Goal: Information Seeking & Learning: Compare options

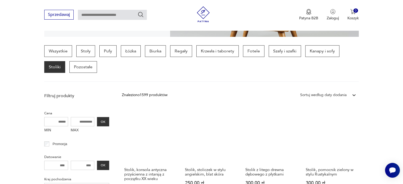
scroll to position [135, 0]
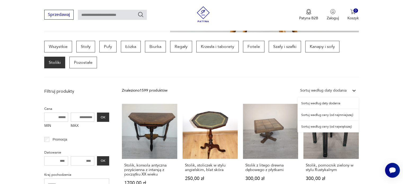
click at [354, 89] on icon at bounding box center [354, 90] width 5 height 5
click at [321, 116] on div "Sortuj według ceny (od najmniejszej)" at bounding box center [328, 115] width 61 height 12
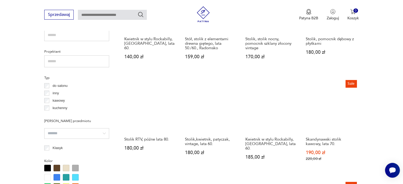
scroll to position [365, 0]
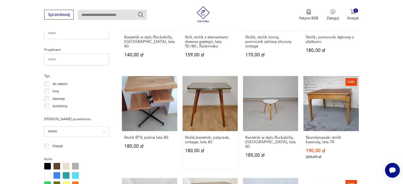
click at [196, 99] on link "Stolik,kwietnik, patyczak, vintage, lata 60. 180,00 zł" at bounding box center [210, 123] width 55 height 94
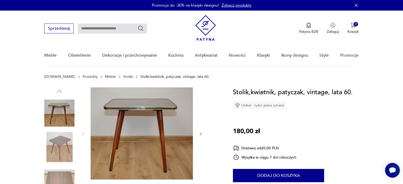
click at [200, 134] on icon "button" at bounding box center [201, 134] width 5 height 5
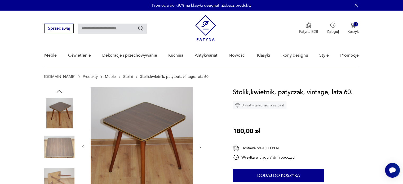
click at [200, 134] on div at bounding box center [142, 146] width 122 height 119
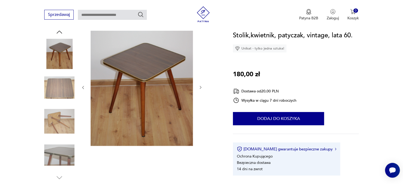
scroll to position [55, 0]
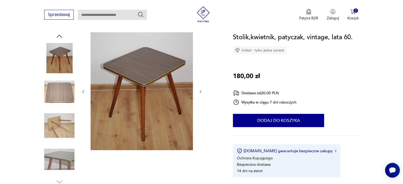
click at [201, 91] on icon "button" at bounding box center [201, 91] width 2 height 3
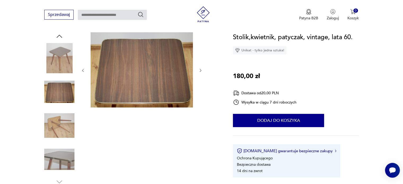
click at [203, 67] on div at bounding box center [142, 70] width 122 height 76
click at [201, 69] on icon "button" at bounding box center [201, 70] width 5 height 5
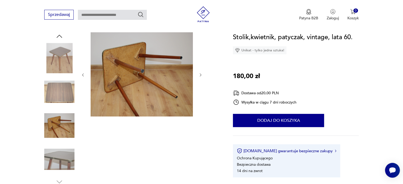
click at [200, 76] on icon "button" at bounding box center [201, 75] width 5 height 5
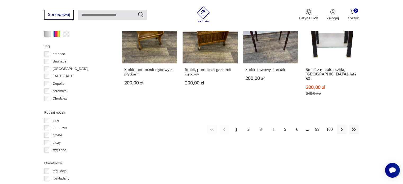
scroll to position [583, 0]
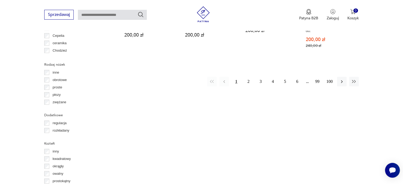
drag, startPoint x: 247, startPoint y: 76, endPoint x: 295, endPoint y: 65, distance: 49.1
click at [247, 77] on button "2" at bounding box center [249, 82] width 10 height 10
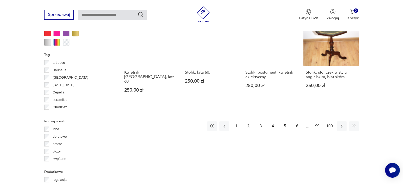
scroll to position [533, 0]
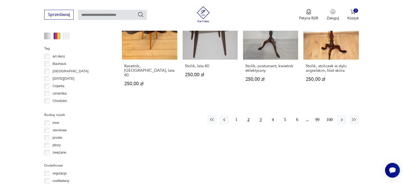
click at [261, 117] on button "3" at bounding box center [261, 120] width 10 height 10
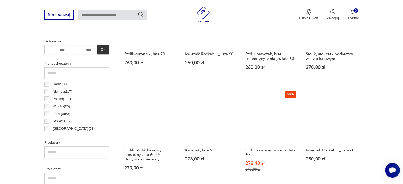
scroll to position [247, 0]
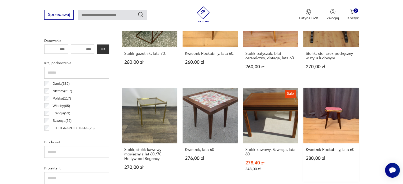
click at [333, 113] on link "Kwietnik Rockabilly, lata 60. 280,00 zł" at bounding box center [331, 135] width 55 height 94
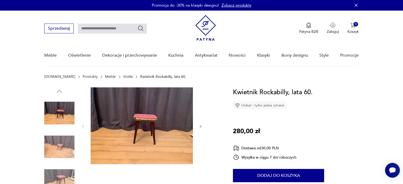
click at [201, 125] on icon "button" at bounding box center [201, 126] width 5 height 5
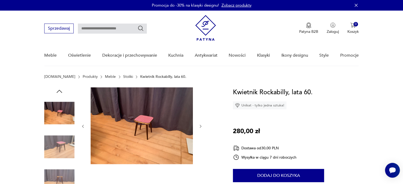
click at [200, 126] on icon "button" at bounding box center [201, 126] width 5 height 5
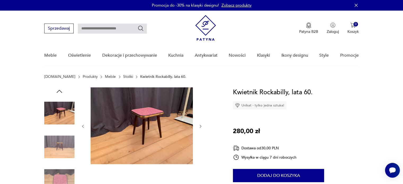
click at [200, 126] on icon "button" at bounding box center [201, 126] width 5 height 5
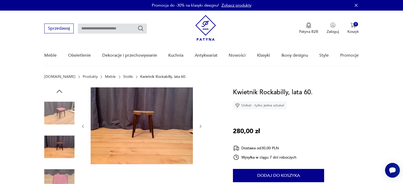
click at [200, 126] on icon "button" at bounding box center [201, 126] width 5 height 5
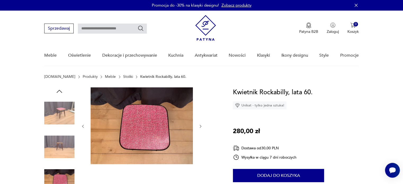
click at [200, 126] on icon "button" at bounding box center [201, 126] width 5 height 5
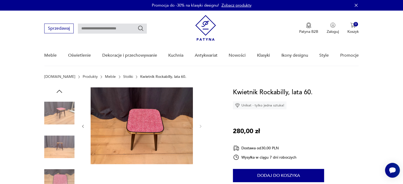
click at [63, 117] on img at bounding box center [59, 113] width 30 height 30
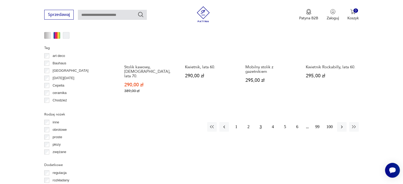
scroll to position [543, 0]
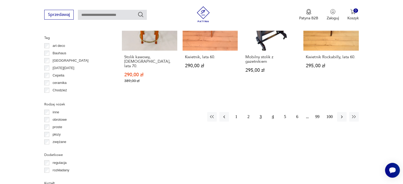
click at [271, 112] on button "4" at bounding box center [273, 117] width 10 height 10
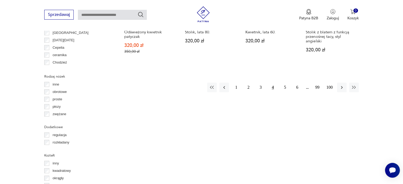
scroll to position [586, 0]
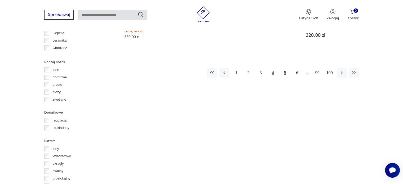
click at [284, 72] on button "5" at bounding box center [285, 73] width 10 height 10
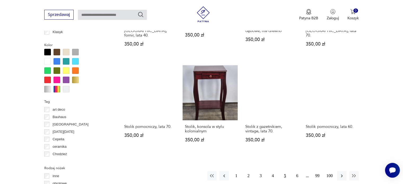
scroll to position [480, 0]
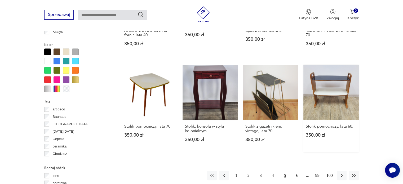
click at [329, 80] on link "Stolik pomocniczy, lata 60. 350,00 zł" at bounding box center [331, 108] width 55 height 87
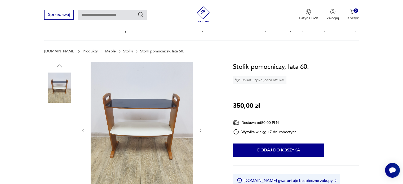
scroll to position [64, 0]
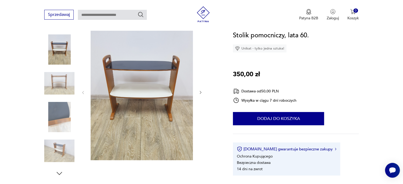
click at [200, 93] on icon "button" at bounding box center [201, 92] width 5 height 5
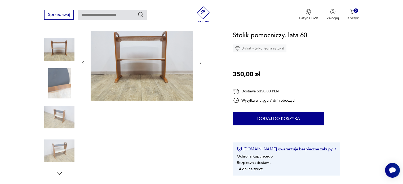
click at [199, 63] on icon "button" at bounding box center [201, 63] width 5 height 5
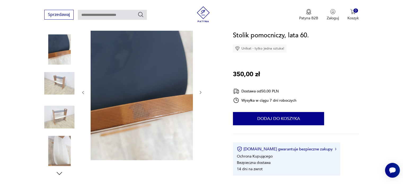
click at [200, 91] on icon "button" at bounding box center [201, 92] width 2 height 3
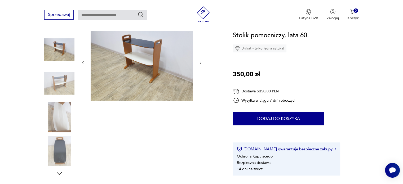
click at [199, 63] on icon "button" at bounding box center [201, 63] width 5 height 5
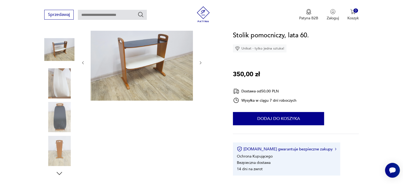
click at [199, 63] on icon "button" at bounding box center [201, 63] width 5 height 5
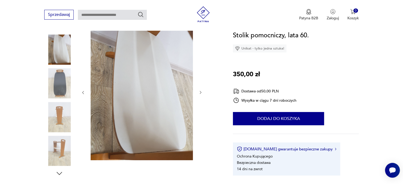
click at [200, 93] on icon "button" at bounding box center [201, 92] width 5 height 5
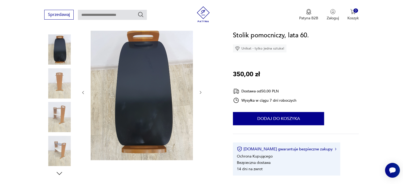
click at [200, 93] on icon "button" at bounding box center [201, 92] width 5 height 5
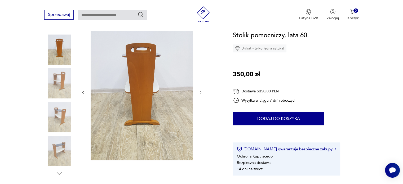
click at [200, 93] on icon "button" at bounding box center [201, 92] width 5 height 5
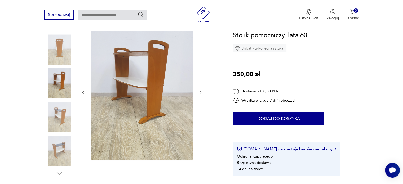
click at [200, 92] on icon "button" at bounding box center [201, 92] width 5 height 5
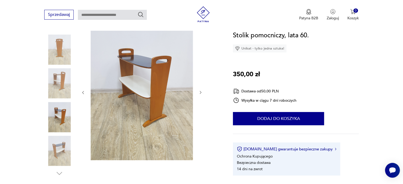
click at [200, 92] on icon "button" at bounding box center [201, 92] width 5 height 5
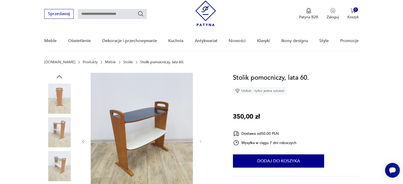
scroll to position [0, 0]
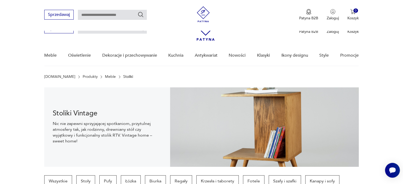
scroll to position [527, 0]
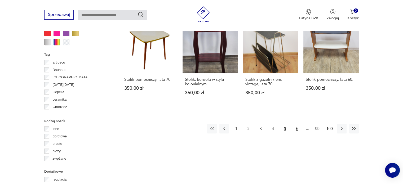
click at [296, 124] on button "6" at bounding box center [298, 129] width 10 height 10
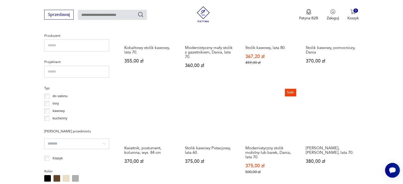
scroll to position [353, 0]
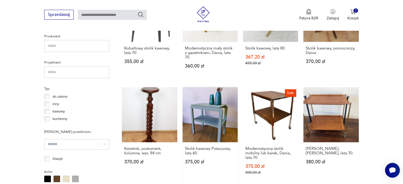
click at [207, 116] on link "Stolik kawowy Pistacjowy, lata 60. 375,00 zł" at bounding box center [210, 136] width 55 height 98
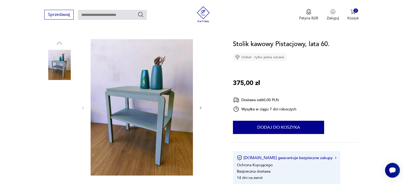
scroll to position [53, 0]
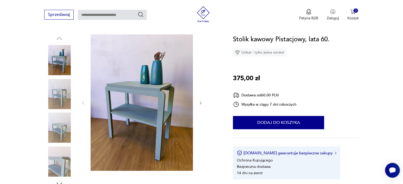
click at [199, 104] on icon "button" at bounding box center [201, 103] width 5 height 5
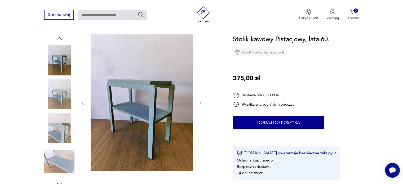
click at [199, 104] on icon "button" at bounding box center [201, 103] width 5 height 5
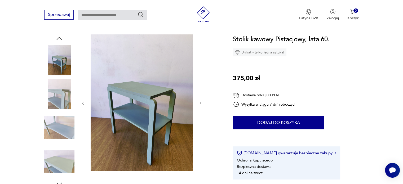
click at [199, 105] on icon "button" at bounding box center [201, 103] width 5 height 5
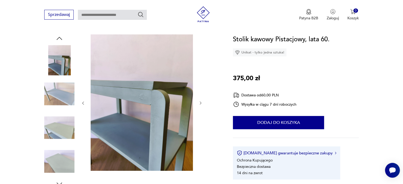
click at [199, 105] on icon "button" at bounding box center [201, 103] width 5 height 5
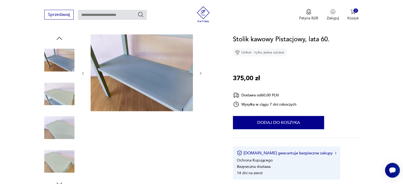
click at [199, 71] on icon "button" at bounding box center [201, 73] width 5 height 5
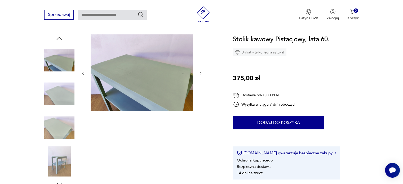
click at [199, 71] on icon "button" at bounding box center [201, 73] width 5 height 5
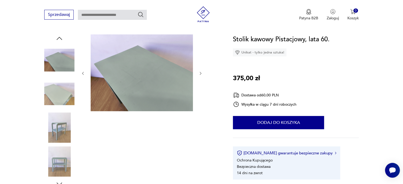
click at [199, 74] on icon "button" at bounding box center [201, 73] width 5 height 5
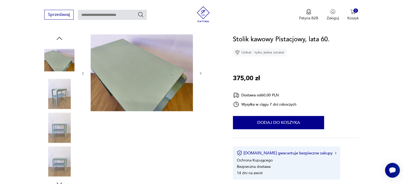
click at [199, 74] on icon "button" at bounding box center [201, 73] width 5 height 5
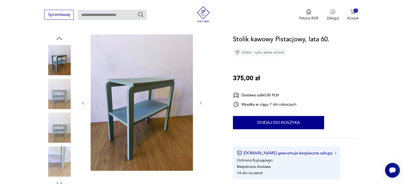
click at [200, 104] on icon "button" at bounding box center [201, 103] width 5 height 5
